Goal: Task Accomplishment & Management: Use online tool/utility

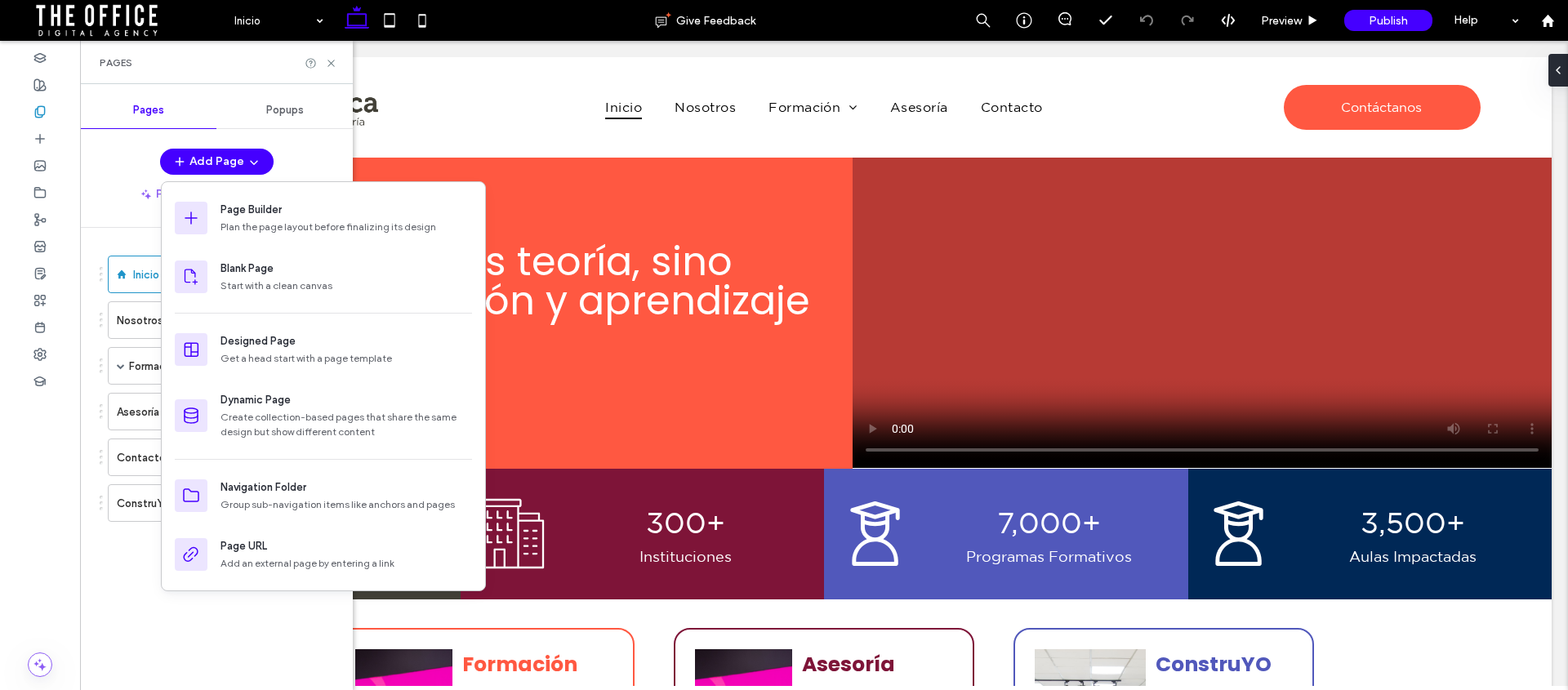
click at [97, 172] on div "Add Page" at bounding box center [216, 162] width 273 height 26
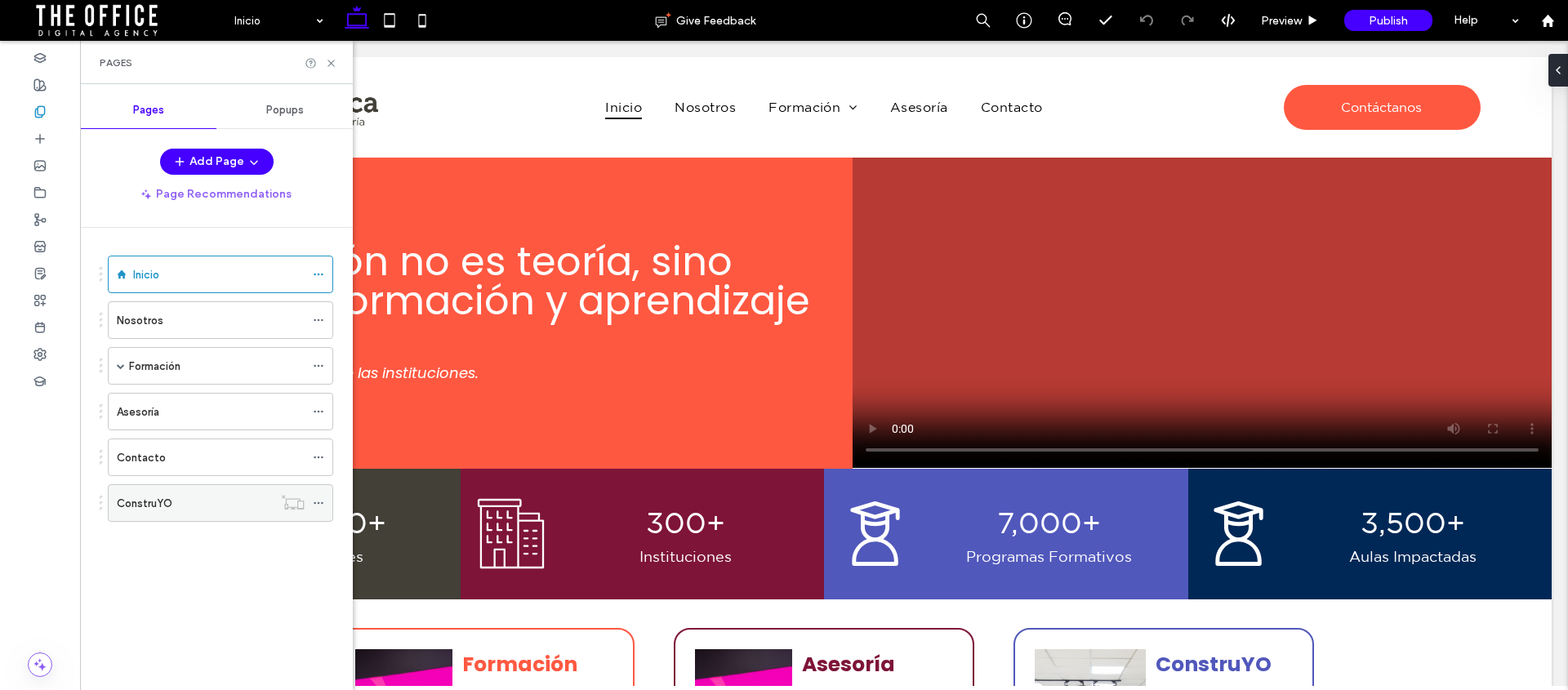
click at [317, 502] on use at bounding box center [318, 503] width 9 height 3
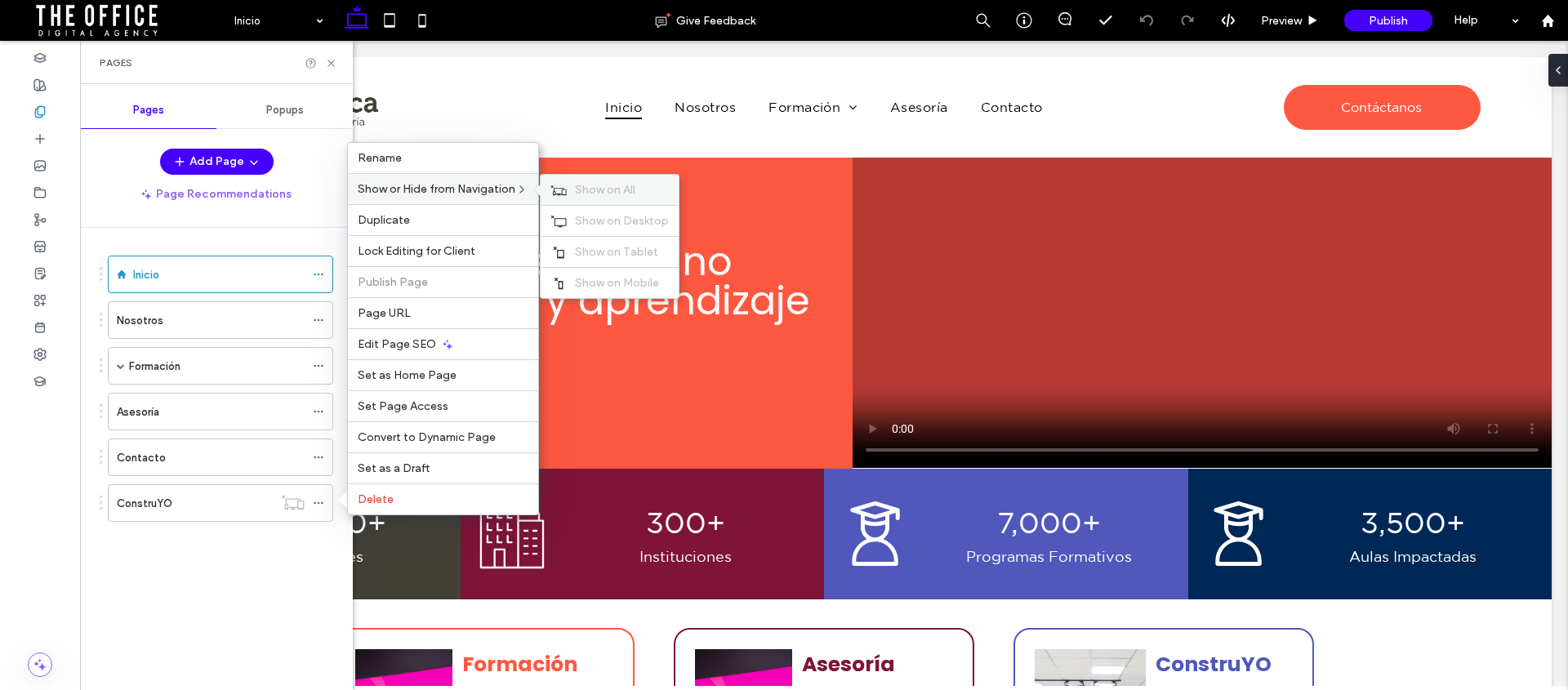
click at [577, 184] on span "Show on All" at bounding box center [605, 189] width 61 height 14
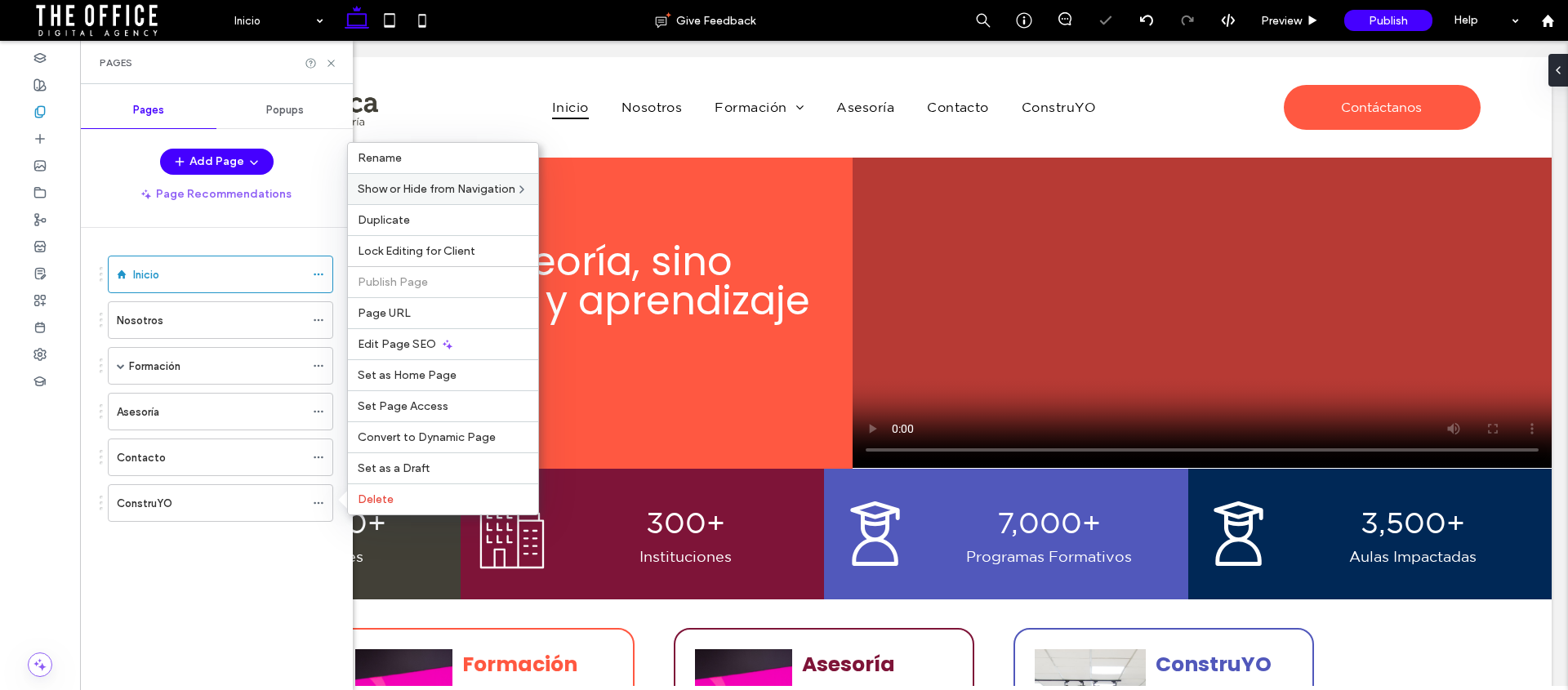
click at [259, 534] on div "Inicio Nosotros Formación Conferencias Detalle Conferencias Diplomados Detalle …" at bounding box center [210, 394] width 246 height 294
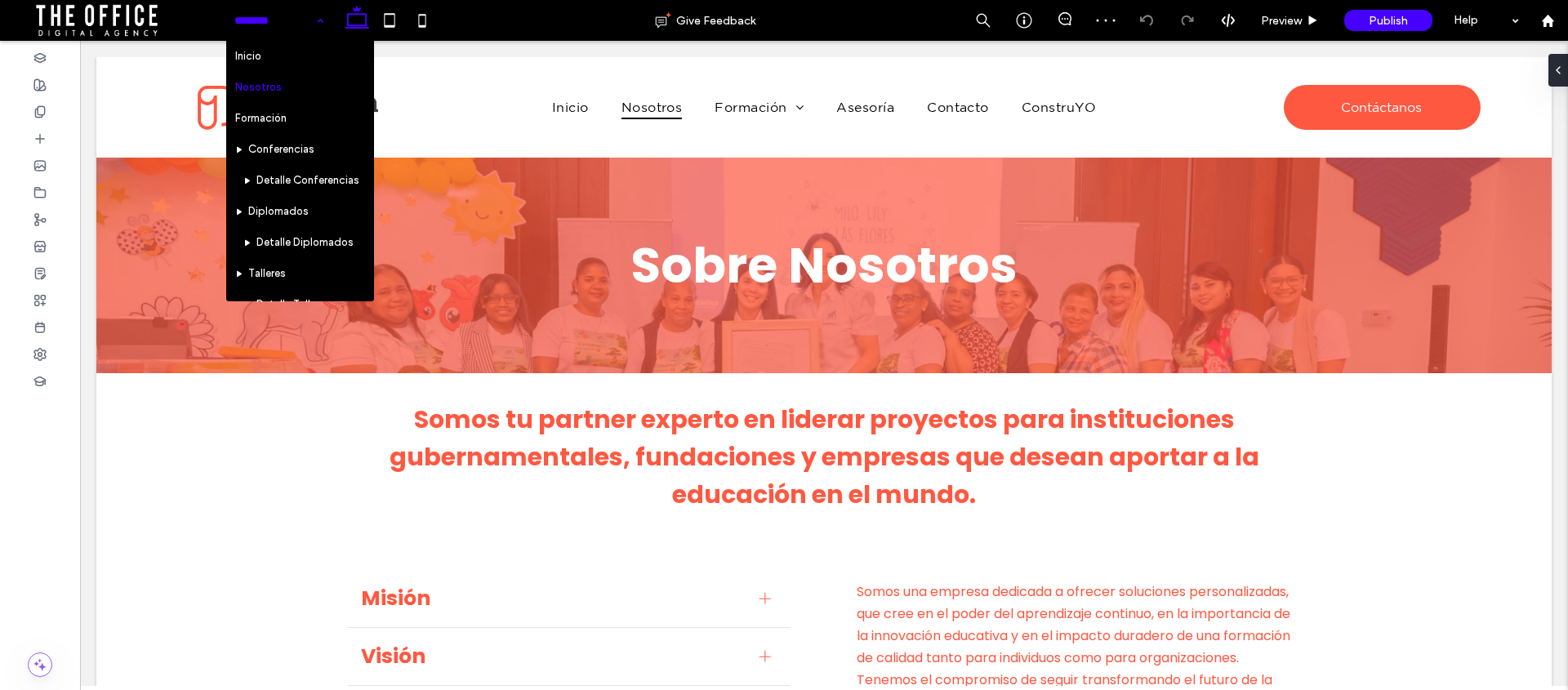
click at [291, 20] on input at bounding box center [275, 20] width 81 height 41
